Goal: Task Accomplishment & Management: Manage account settings

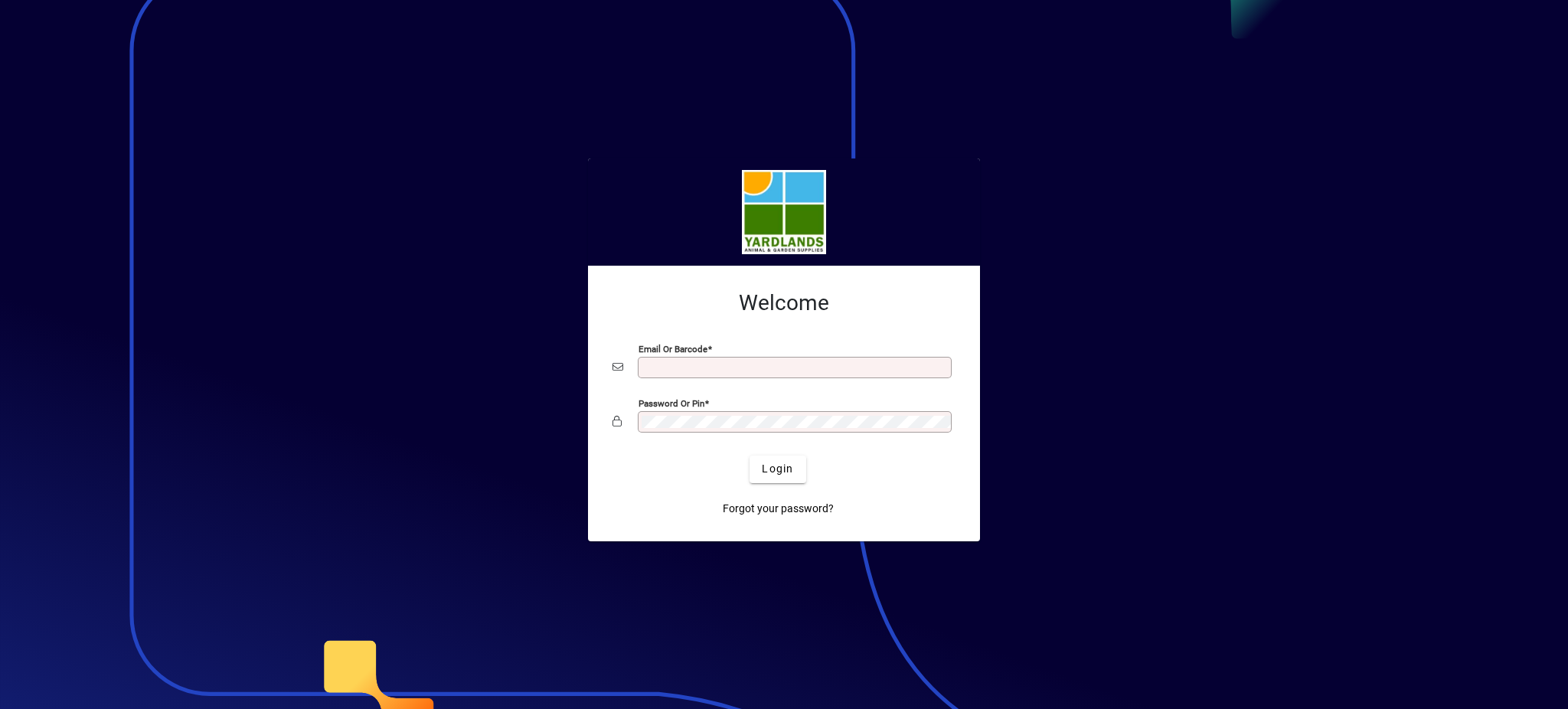
type input "**********"
click at [618, 420] on div "Password or Pin" at bounding box center [784, 422] width 343 height 29
click at [750, 456] on button "Login" at bounding box center [777, 469] width 56 height 28
